Goal: Task Accomplishment & Management: Use online tool/utility

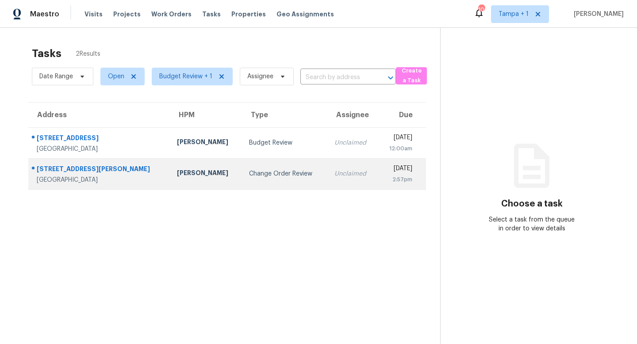
click at [256, 174] on div "Change Order Review" at bounding box center [284, 173] width 71 height 9
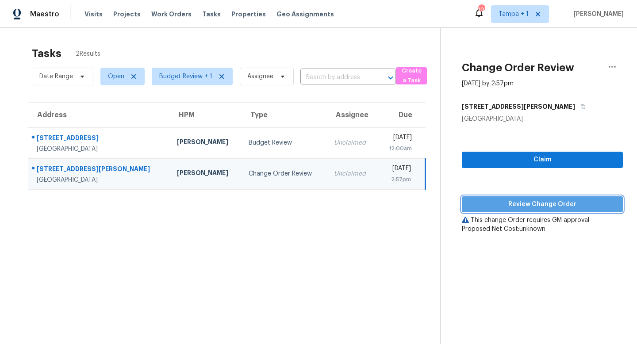
click at [542, 203] on span "Review Change Order" at bounding box center [542, 204] width 147 height 11
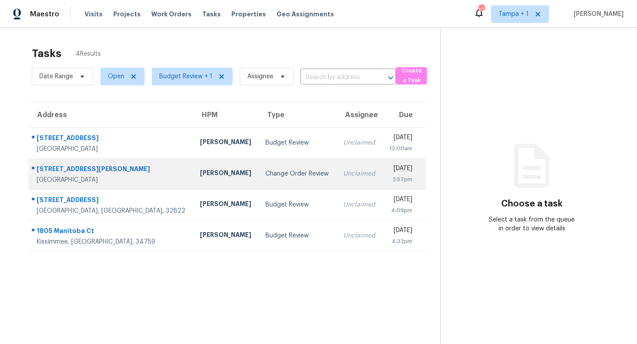
click at [265, 177] on div "Change Order Review" at bounding box center [296, 173] width 63 height 9
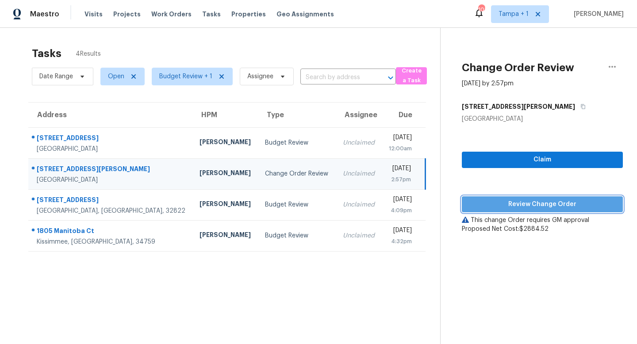
click at [557, 206] on span "Review Change Order" at bounding box center [542, 204] width 147 height 11
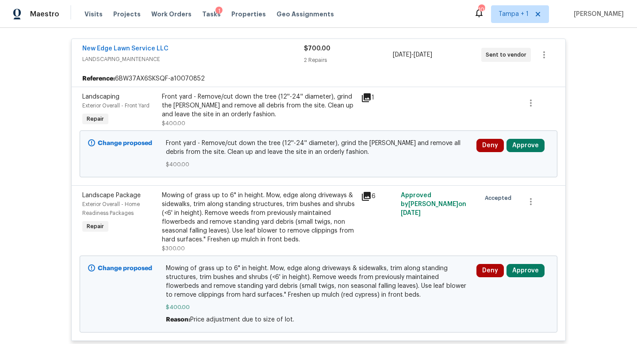
scroll to position [188, 0]
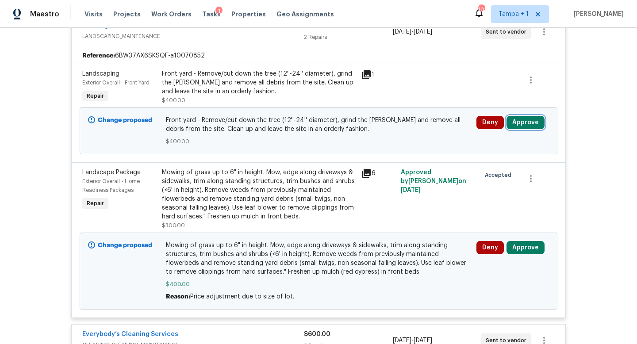
click at [526, 122] on button "Approve" at bounding box center [525, 122] width 38 height 13
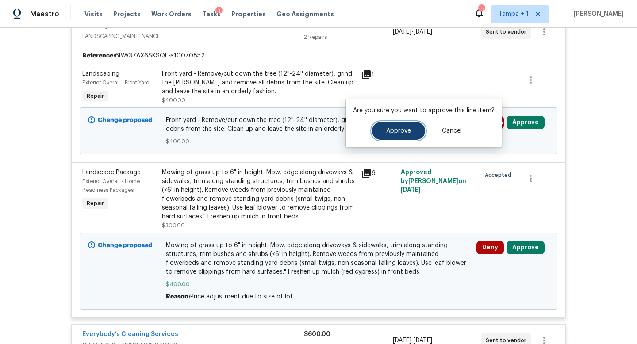
click at [401, 130] on span "Approve" at bounding box center [398, 131] width 25 height 7
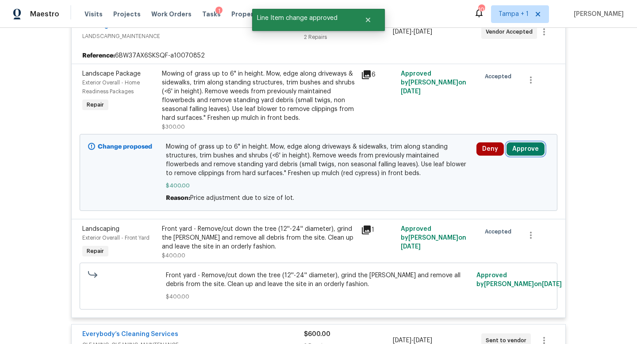
click at [527, 145] on button "Approve" at bounding box center [525, 148] width 38 height 13
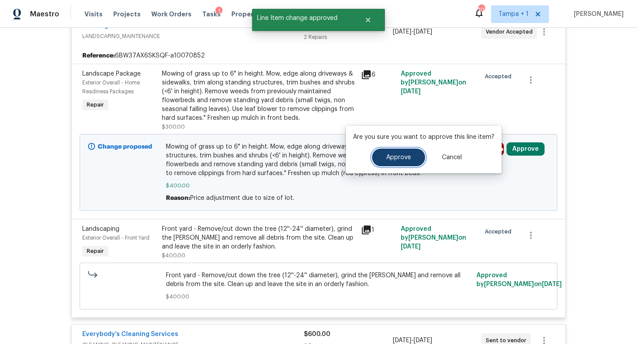
click at [396, 161] on button "Approve" at bounding box center [398, 158] width 53 height 18
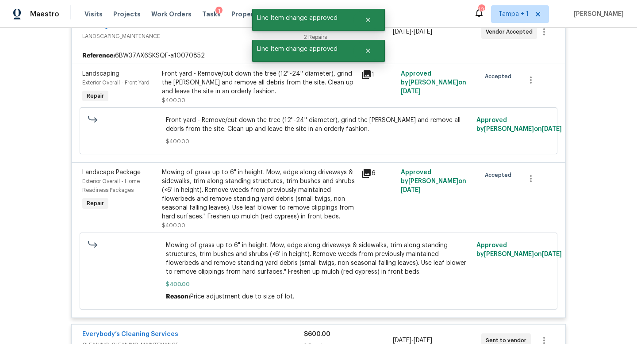
scroll to position [0, 0]
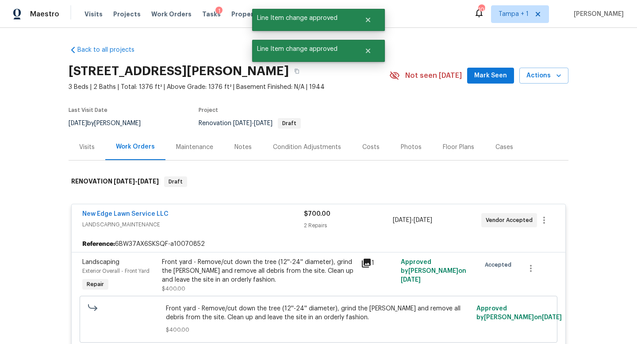
click at [269, 214] on div "New Edge Lawn Service LLC" at bounding box center [192, 215] width 221 height 11
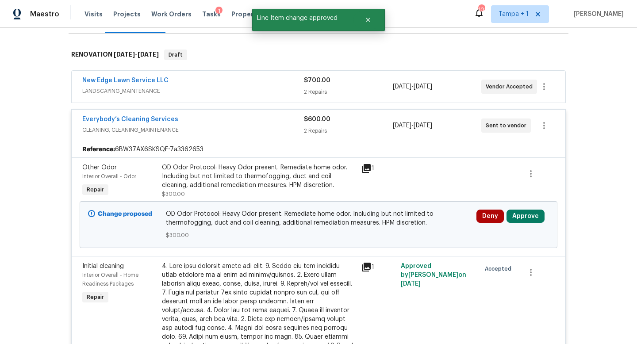
scroll to position [161, 0]
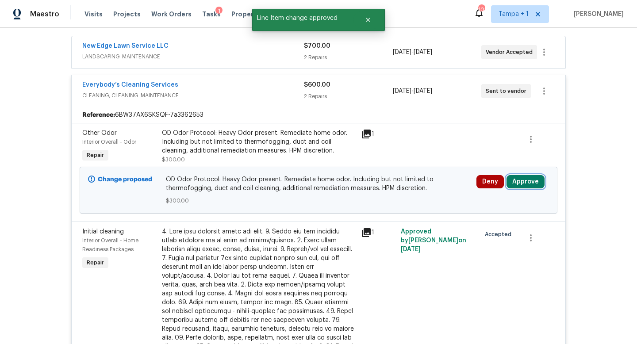
click at [522, 185] on button "Approve" at bounding box center [525, 181] width 38 height 13
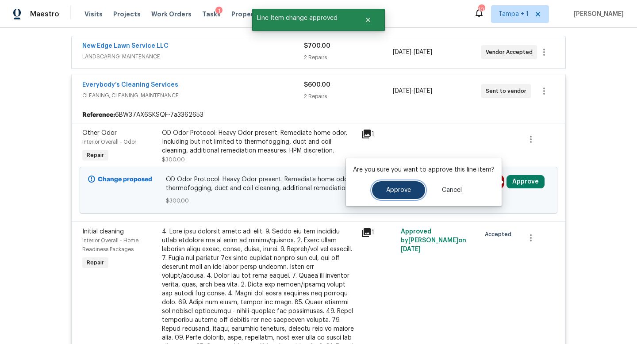
click at [395, 185] on button "Approve" at bounding box center [398, 190] width 53 height 18
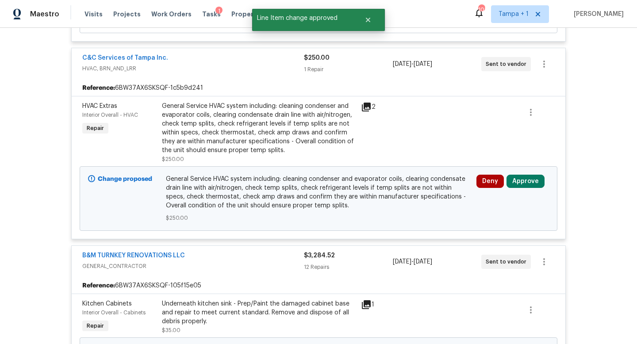
scroll to position [761, 0]
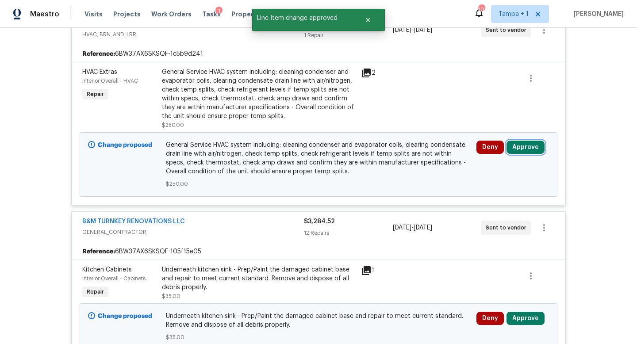
click at [529, 141] on button "Approve" at bounding box center [525, 147] width 38 height 13
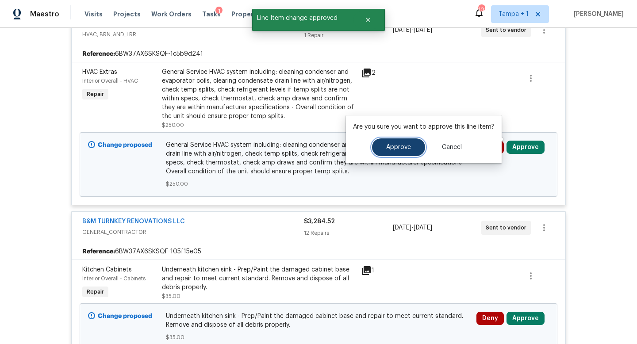
click at [403, 144] on span "Approve" at bounding box center [398, 147] width 25 height 7
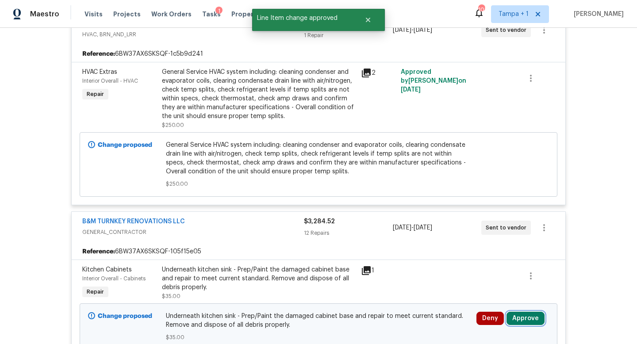
click at [525, 312] on button "Approve" at bounding box center [525, 318] width 38 height 13
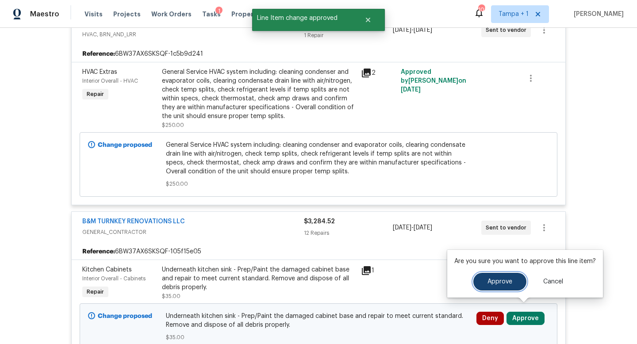
click at [493, 287] on button "Approve" at bounding box center [499, 282] width 53 height 18
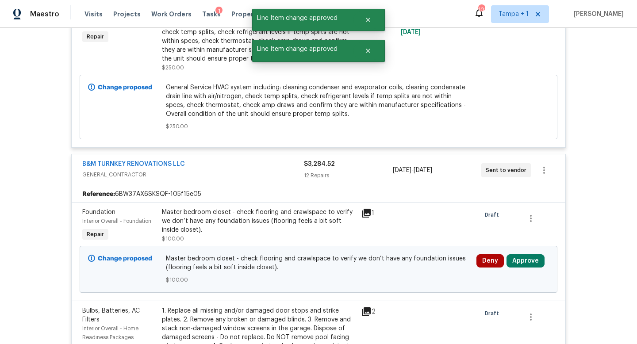
scroll to position [1035, 0]
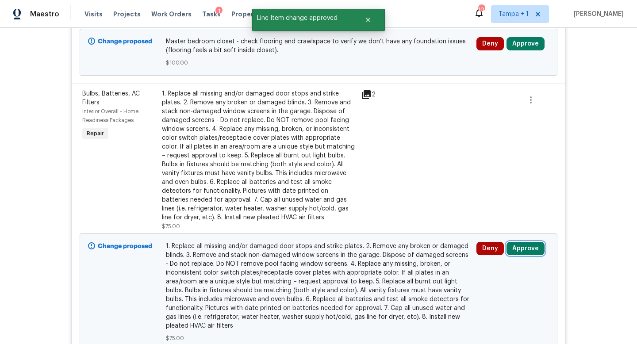
click at [525, 242] on button "Approve" at bounding box center [525, 248] width 38 height 13
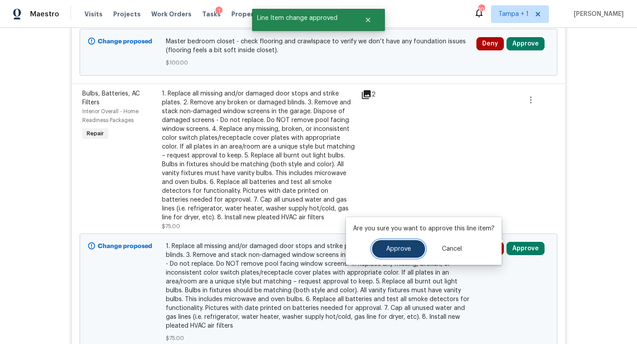
click at [401, 241] on button "Approve" at bounding box center [398, 249] width 53 height 18
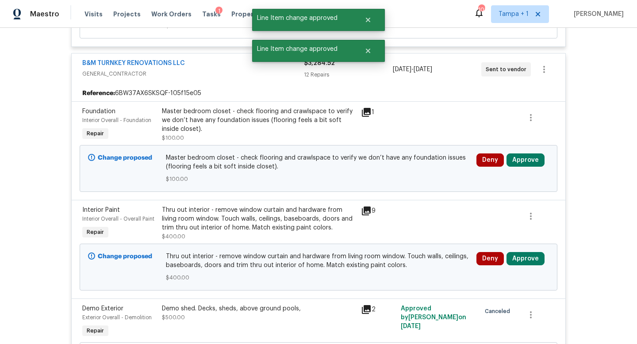
scroll to position [935, 0]
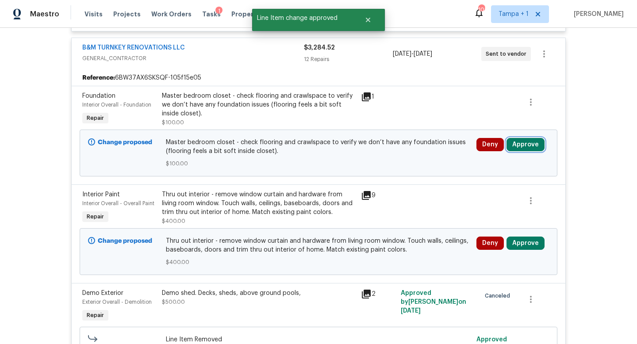
click at [527, 138] on button "Approve" at bounding box center [525, 144] width 38 height 13
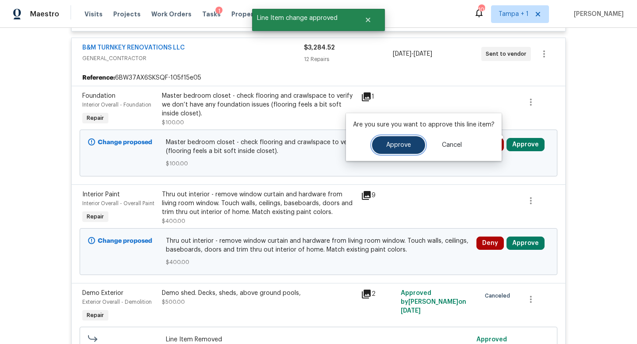
click at [409, 145] on button "Approve" at bounding box center [398, 145] width 53 height 18
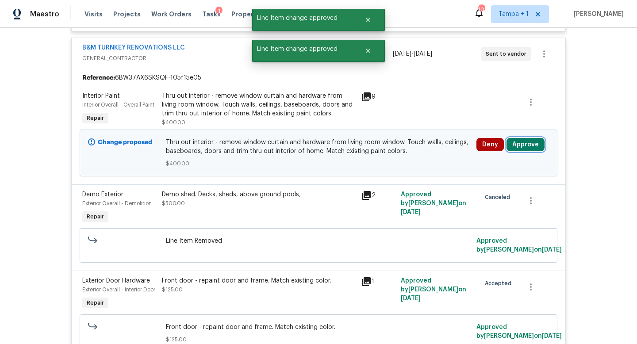
click at [529, 138] on button "Approve" at bounding box center [525, 144] width 38 height 13
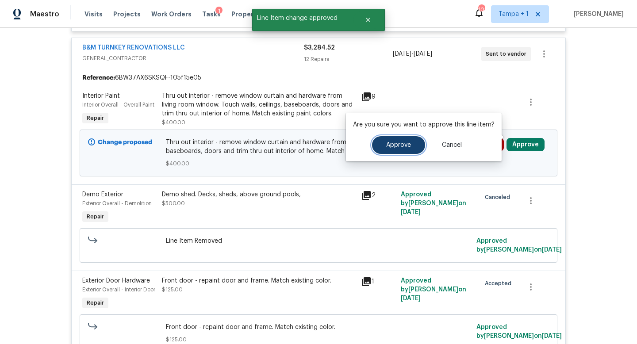
click at [402, 143] on span "Approve" at bounding box center [398, 145] width 25 height 7
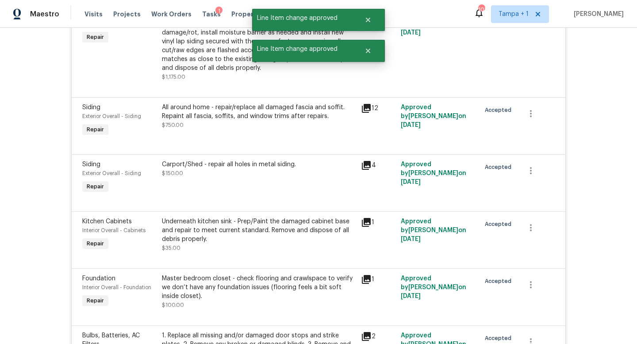
scroll to position [968, 0]
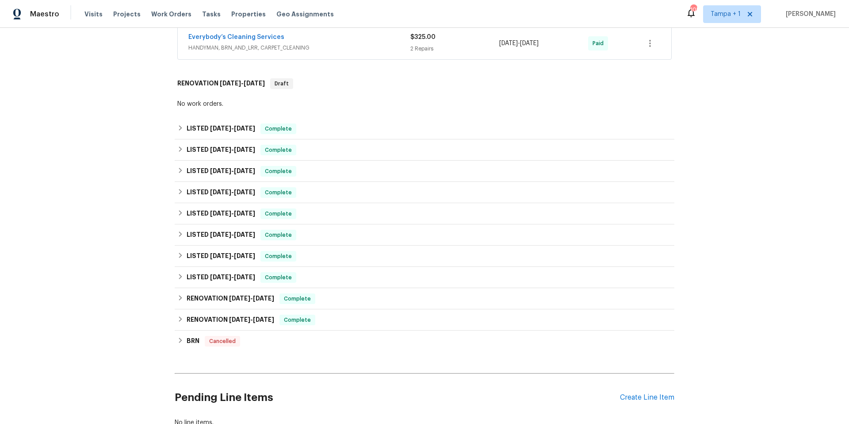
scroll to position [301, 0]
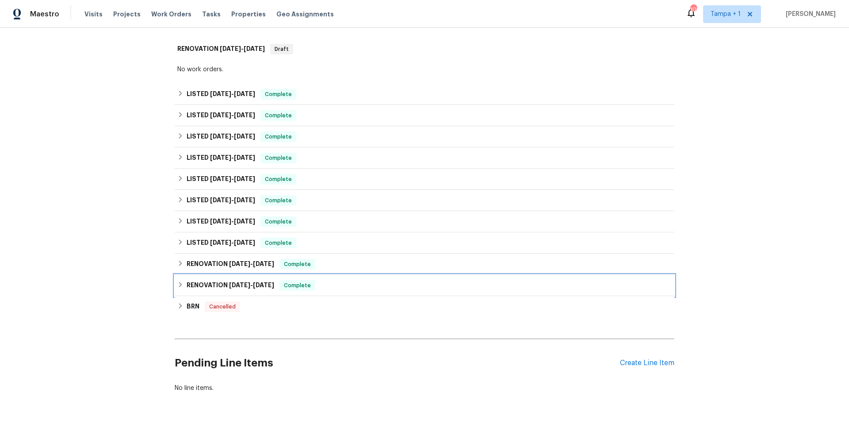
click at [195, 283] on h6 "RENOVATION 5/23/24 - 5/24/24" at bounding box center [231, 285] width 88 height 11
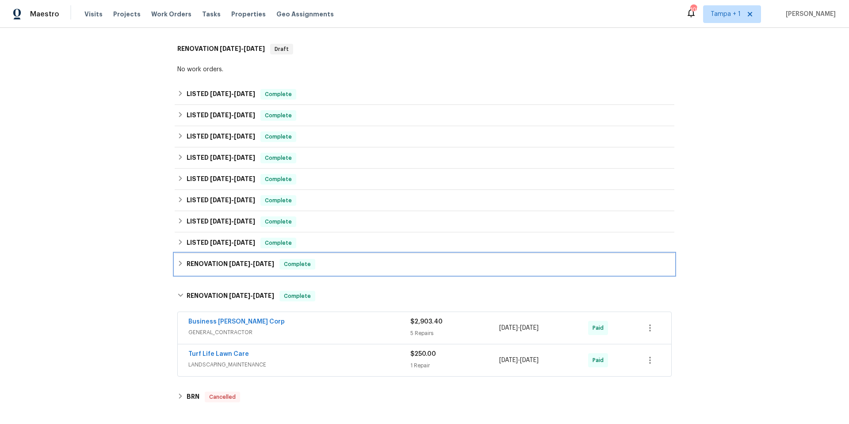
click at [221, 260] on h6 "RENOVATION 5/29/24 - 6/3/24" at bounding box center [231, 264] width 88 height 11
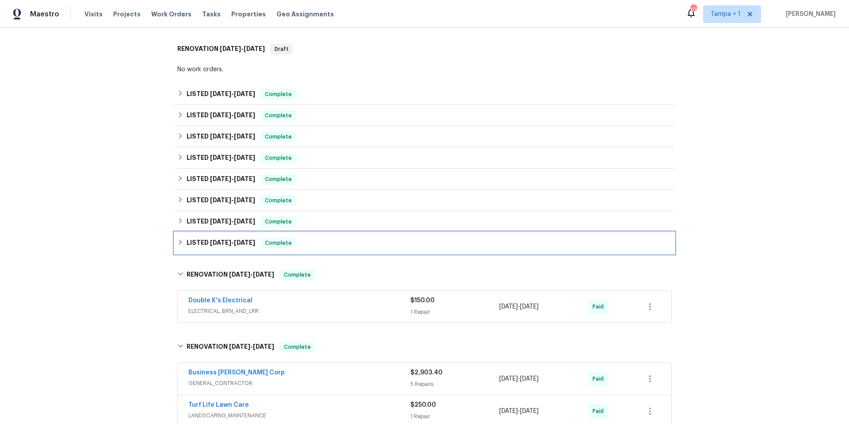
click at [225, 240] on span "6/14/24" at bounding box center [220, 242] width 21 height 6
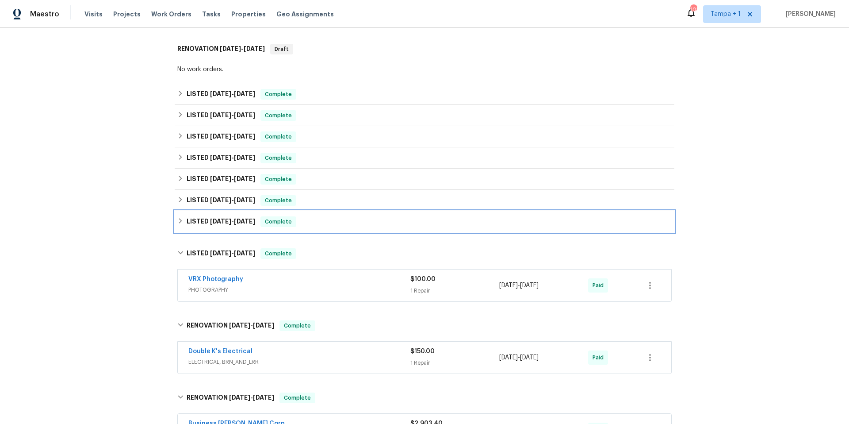
click at [223, 221] on span "10/21/24" at bounding box center [220, 221] width 21 height 6
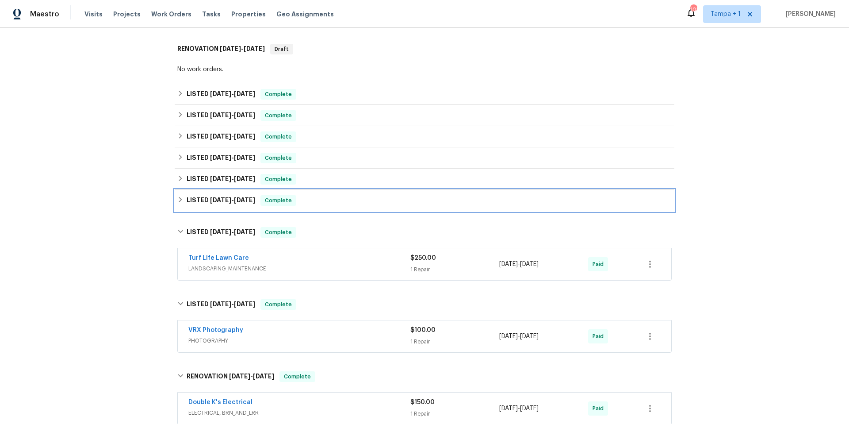
click at [225, 205] on h6 "LISTED 2/10/25 - 2/14/25" at bounding box center [221, 200] width 69 height 11
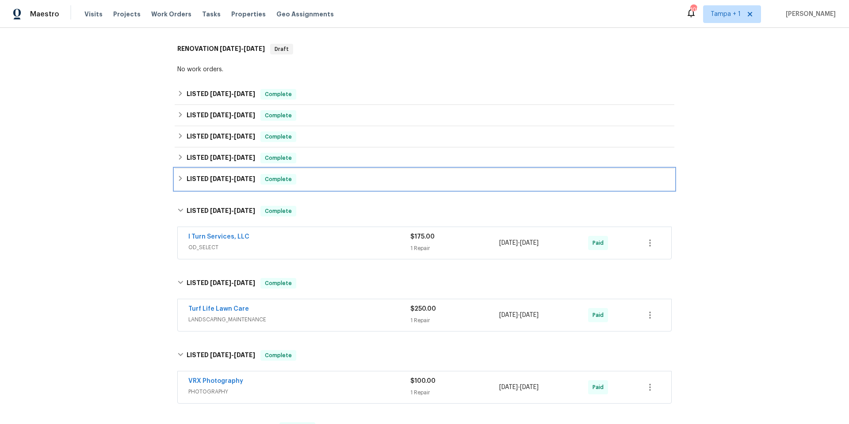
click at [229, 182] on h6 "LISTED 4/17/25 - 5/23/25" at bounding box center [221, 179] width 69 height 11
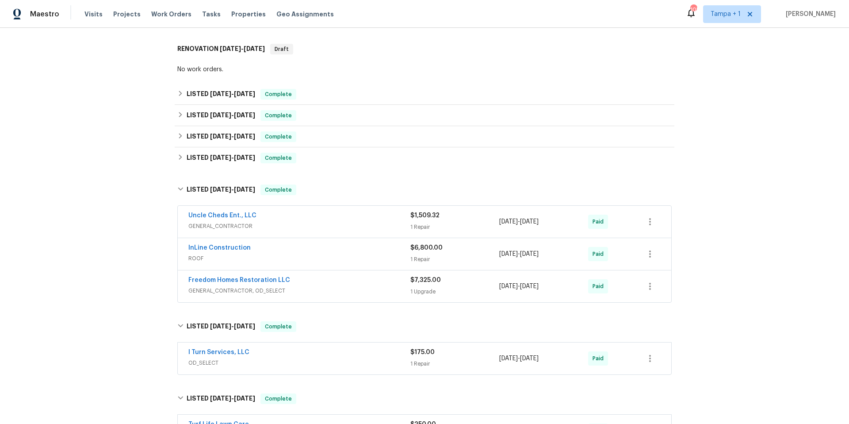
click at [276, 254] on span "ROOF" at bounding box center [299, 258] width 222 height 9
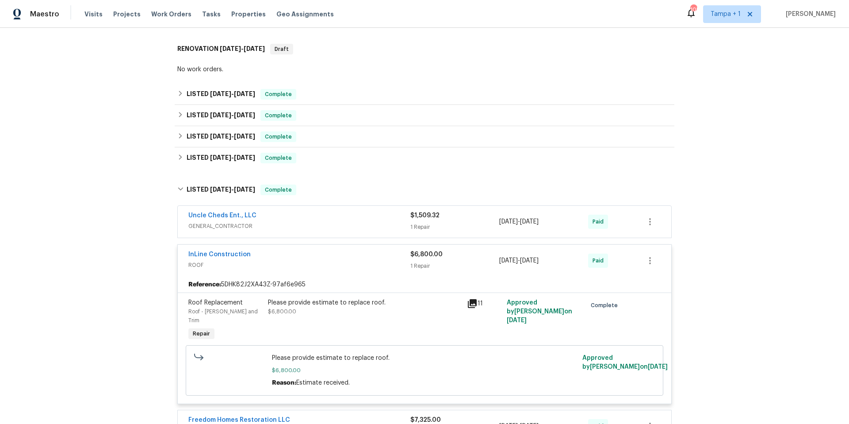
click at [473, 301] on icon at bounding box center [472, 303] width 9 height 9
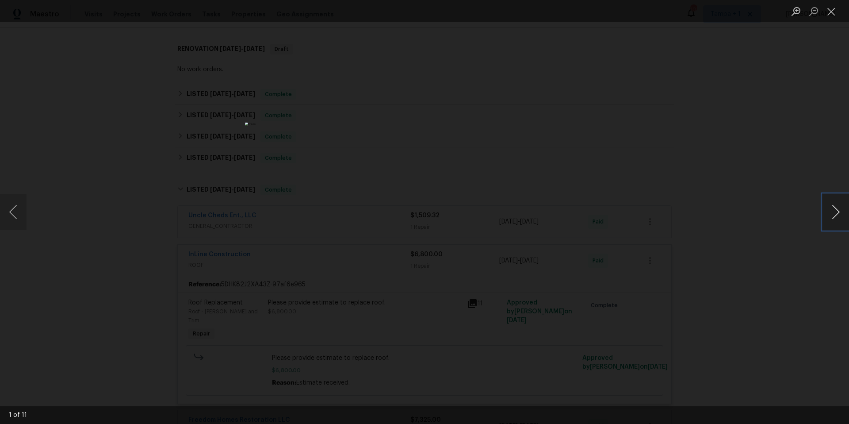
click at [838, 210] on button "Next image" at bounding box center [835, 211] width 27 height 35
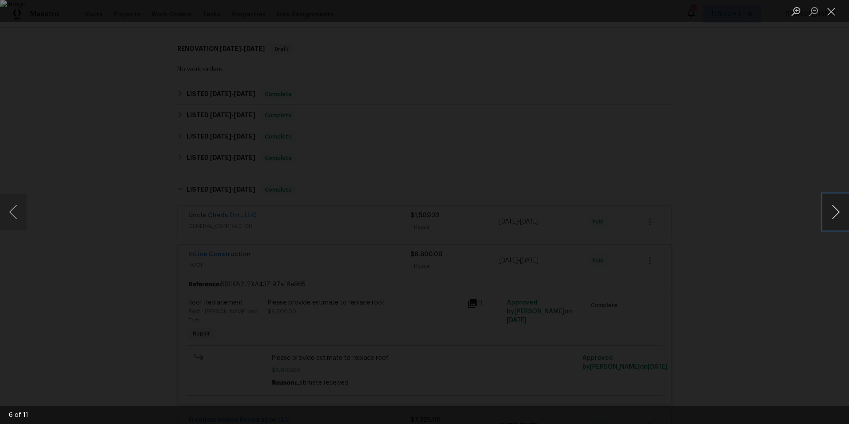
click at [838, 210] on button "Next image" at bounding box center [835, 211] width 27 height 35
click at [777, 129] on div "Lightbox" at bounding box center [424, 212] width 849 height 424
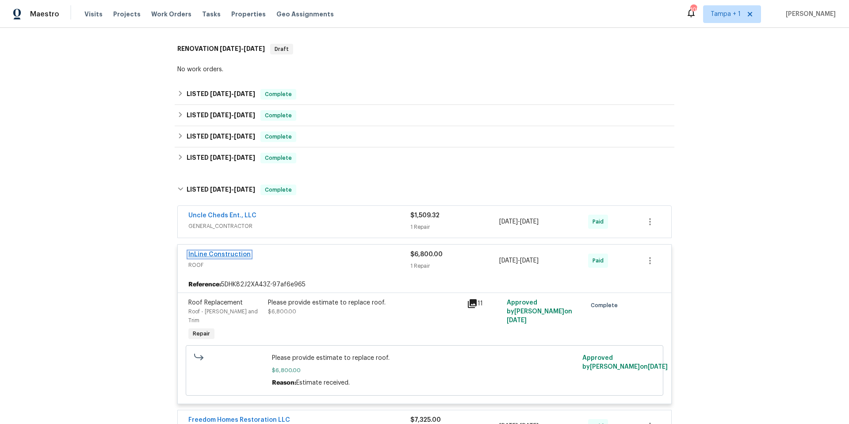
click at [225, 251] on link "InLine Construction" at bounding box center [219, 254] width 62 height 6
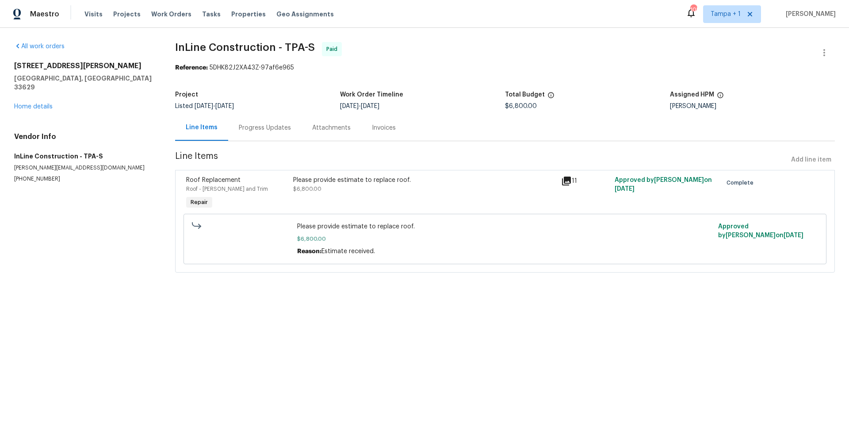
click at [267, 129] on div "Progress Updates" at bounding box center [265, 127] width 52 height 9
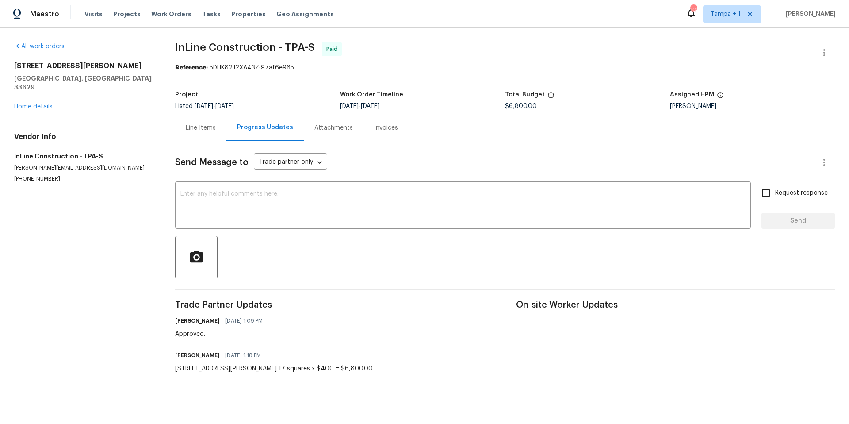
click at [326, 126] on div "Attachments" at bounding box center [333, 127] width 38 height 9
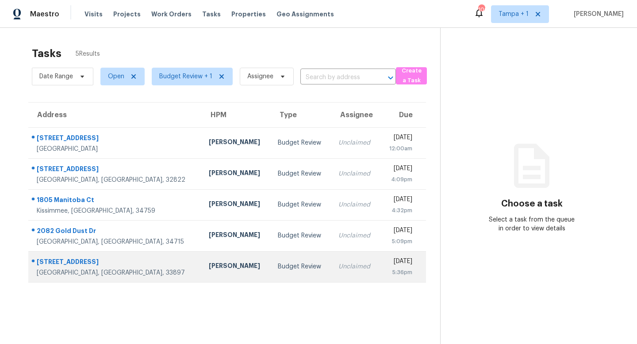
click at [271, 261] on td "Budget Review" at bounding box center [301, 266] width 61 height 31
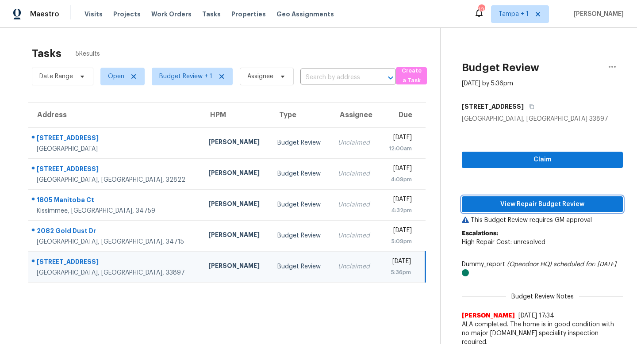
click at [532, 203] on span "View Repair Budget Review" at bounding box center [542, 204] width 147 height 11
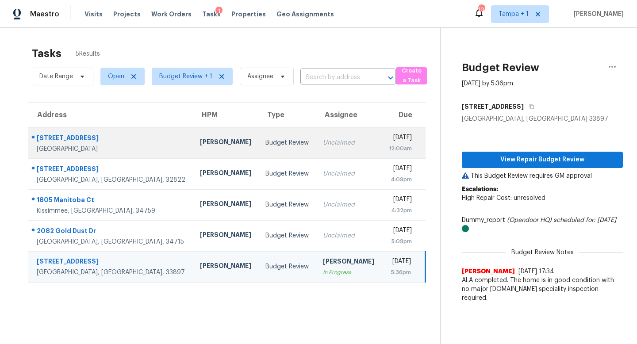
click at [323, 142] on div "Unclaimed" at bounding box center [348, 142] width 51 height 9
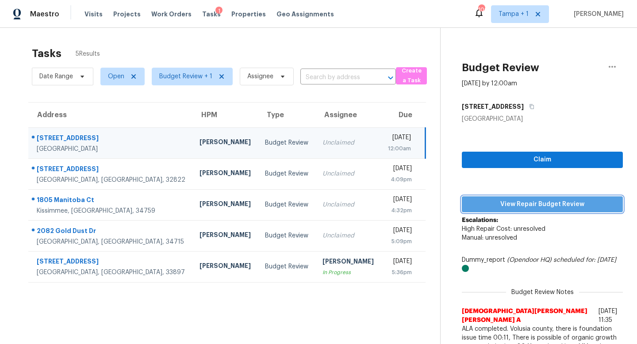
click at [526, 202] on span "View Repair Budget Review" at bounding box center [542, 204] width 147 height 11
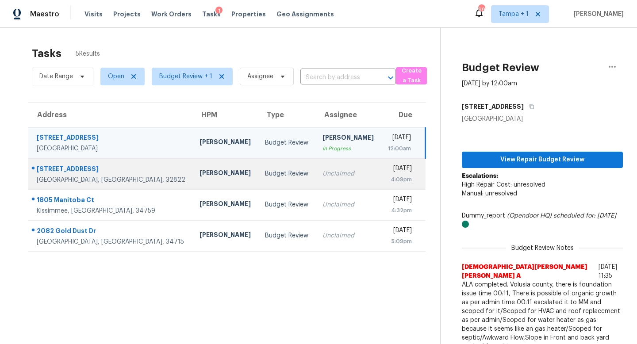
click at [265, 172] on div "Budget Review" at bounding box center [286, 173] width 43 height 9
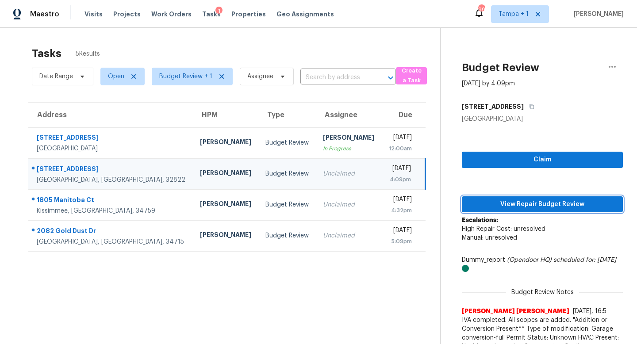
click at [546, 203] on span "View Repair Budget Review" at bounding box center [542, 204] width 147 height 11
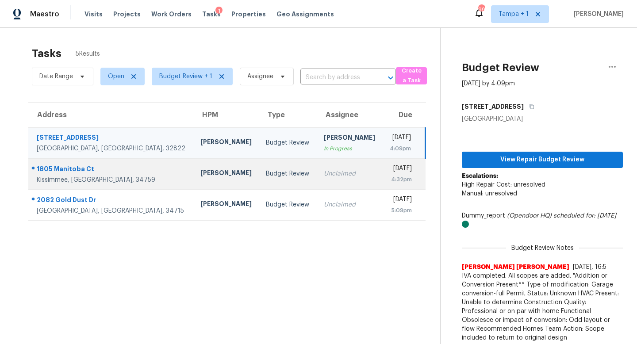
click at [324, 173] on div "Unclaimed" at bounding box center [350, 173] width 52 height 9
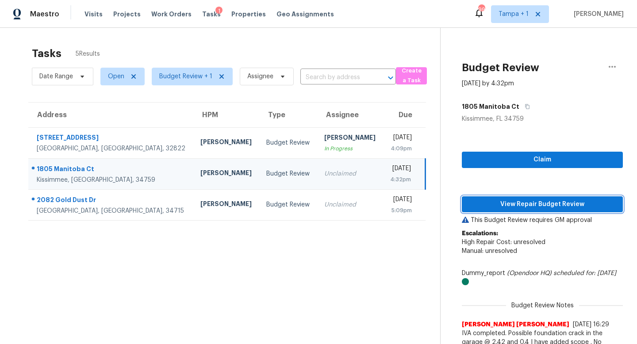
click at [539, 200] on span "View Repair Budget Review" at bounding box center [542, 204] width 147 height 11
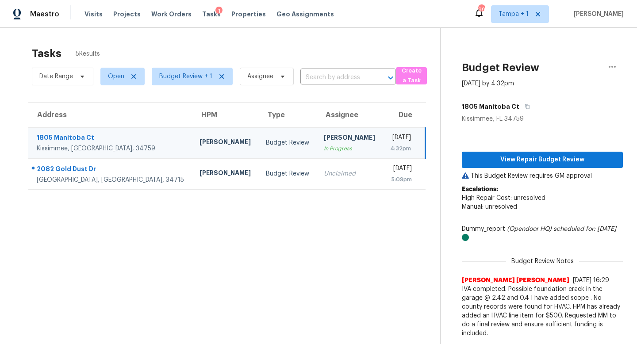
click at [389, 142] on div "Thu, Sep 25th 2025" at bounding box center [399, 138] width 21 height 11
click at [612, 69] on icon "button" at bounding box center [612, 66] width 11 height 11
click at [559, 70] on div "Unclaim this task" at bounding box center [561, 68] width 69 height 9
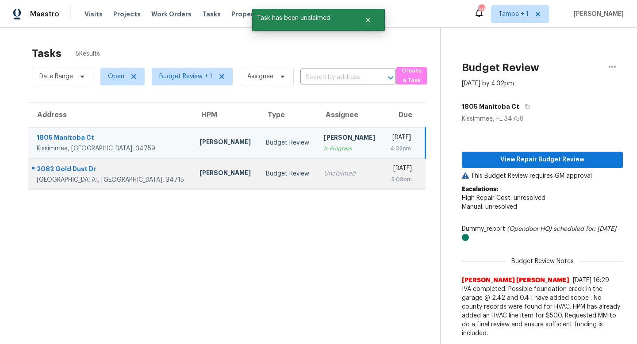
click at [324, 171] on div "Unclaimed" at bounding box center [350, 173] width 52 height 9
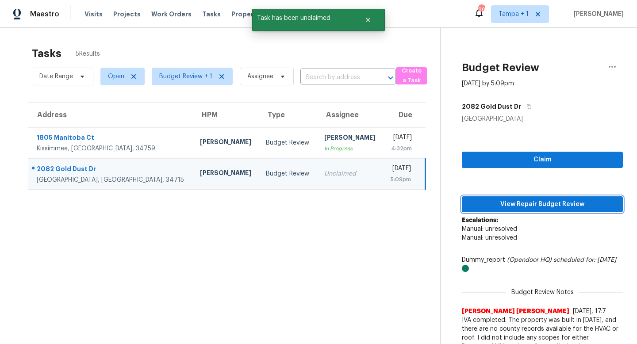
click at [542, 204] on span "View Repair Budget Review" at bounding box center [542, 204] width 147 height 11
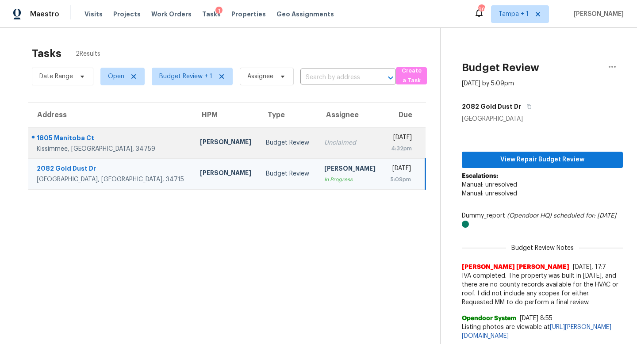
click at [324, 140] on div "Unclaimed" at bounding box center [350, 142] width 52 height 9
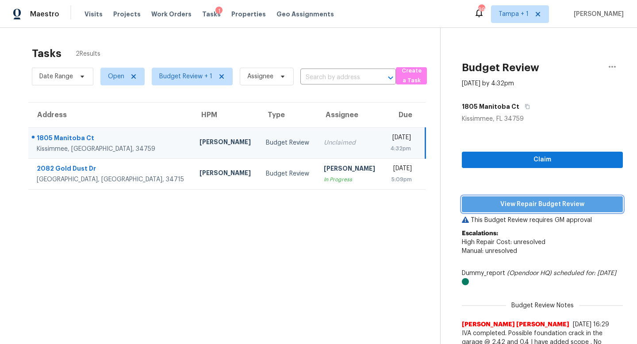
click at [535, 208] on span "View Repair Budget Review" at bounding box center [542, 204] width 147 height 11
